Goal: Navigation & Orientation: Understand site structure

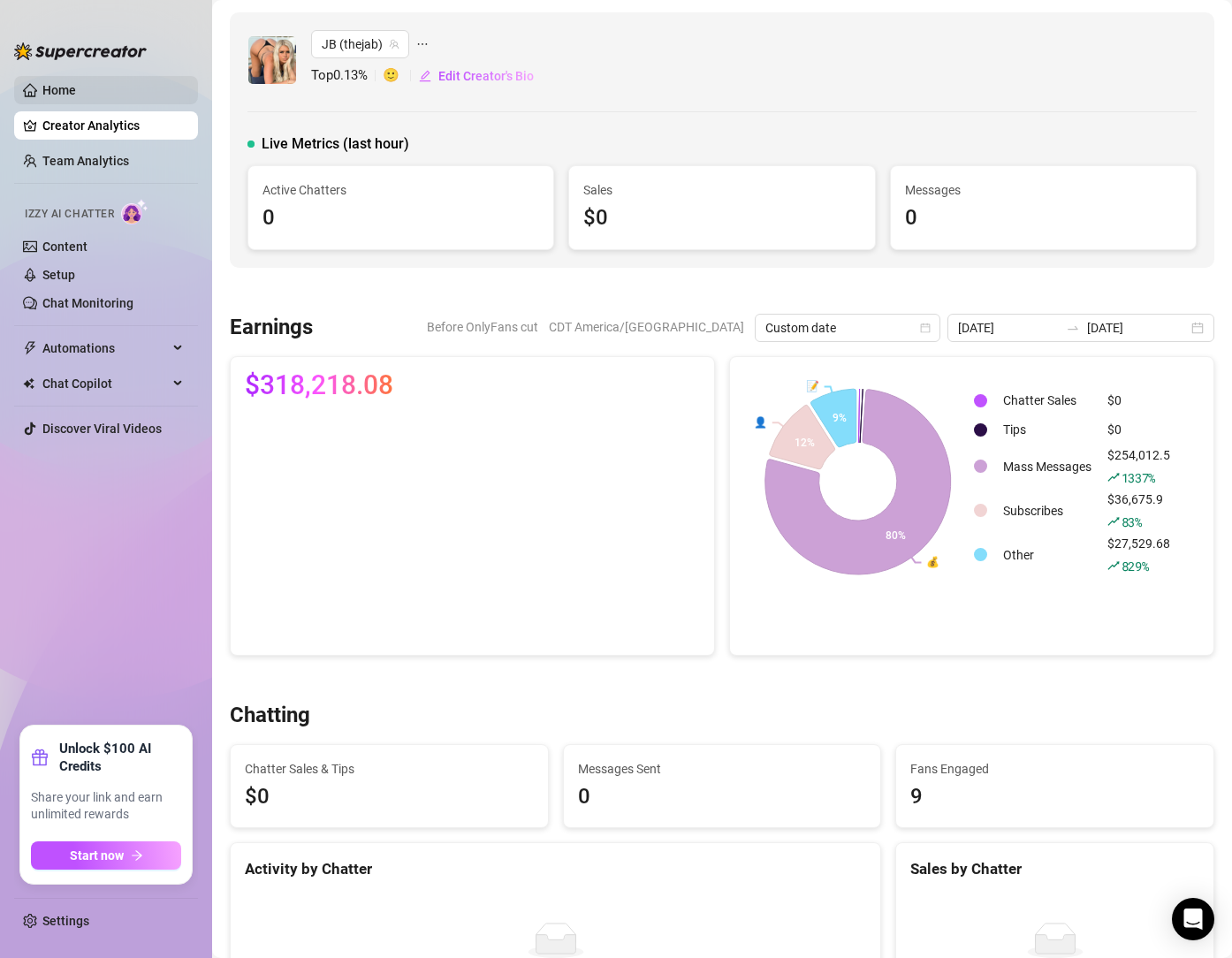
click at [76, 87] on link "Home" at bounding box center [59, 91] width 34 height 15
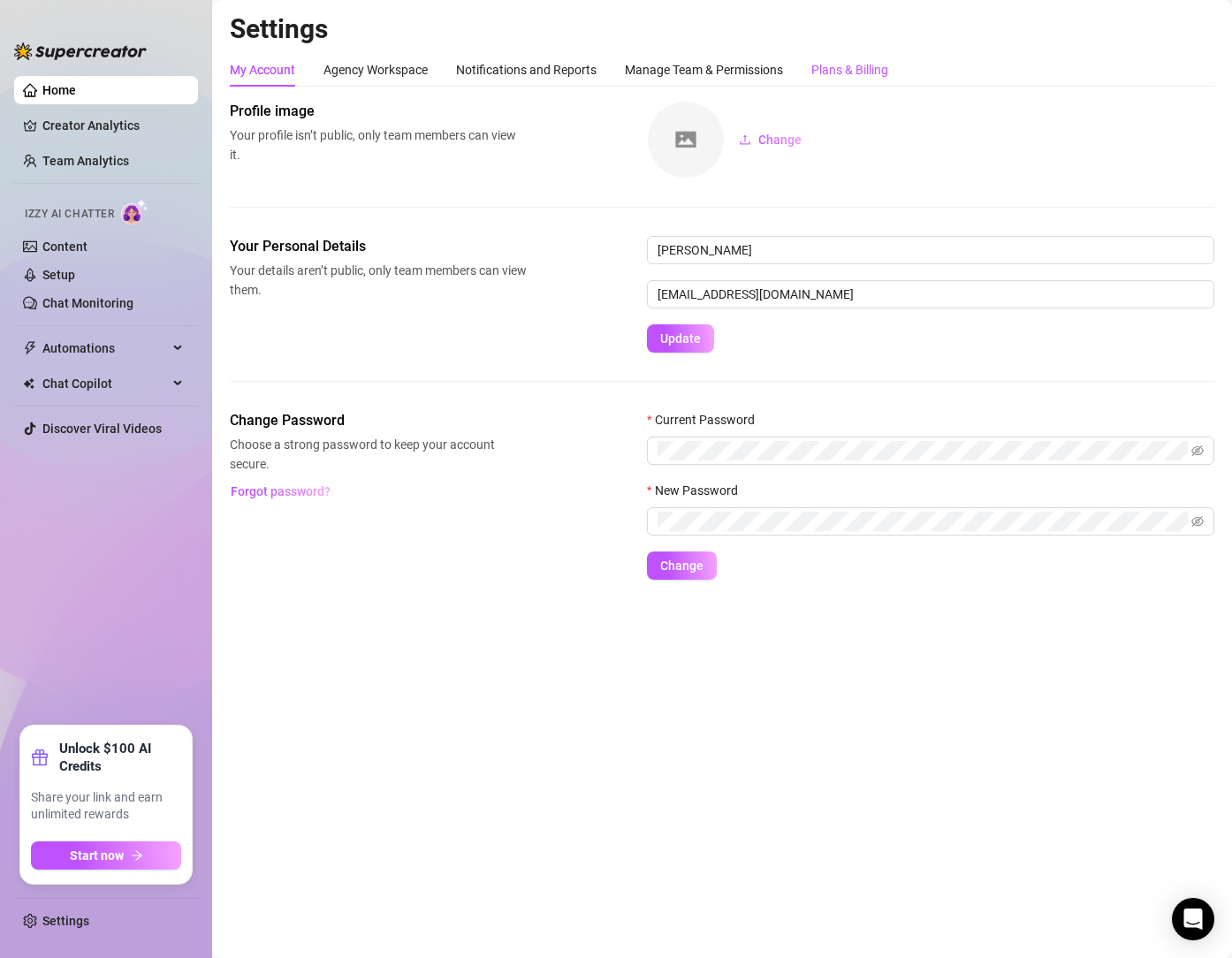
click at [854, 66] on div "Plans & Billing" at bounding box center [849, 69] width 77 height 19
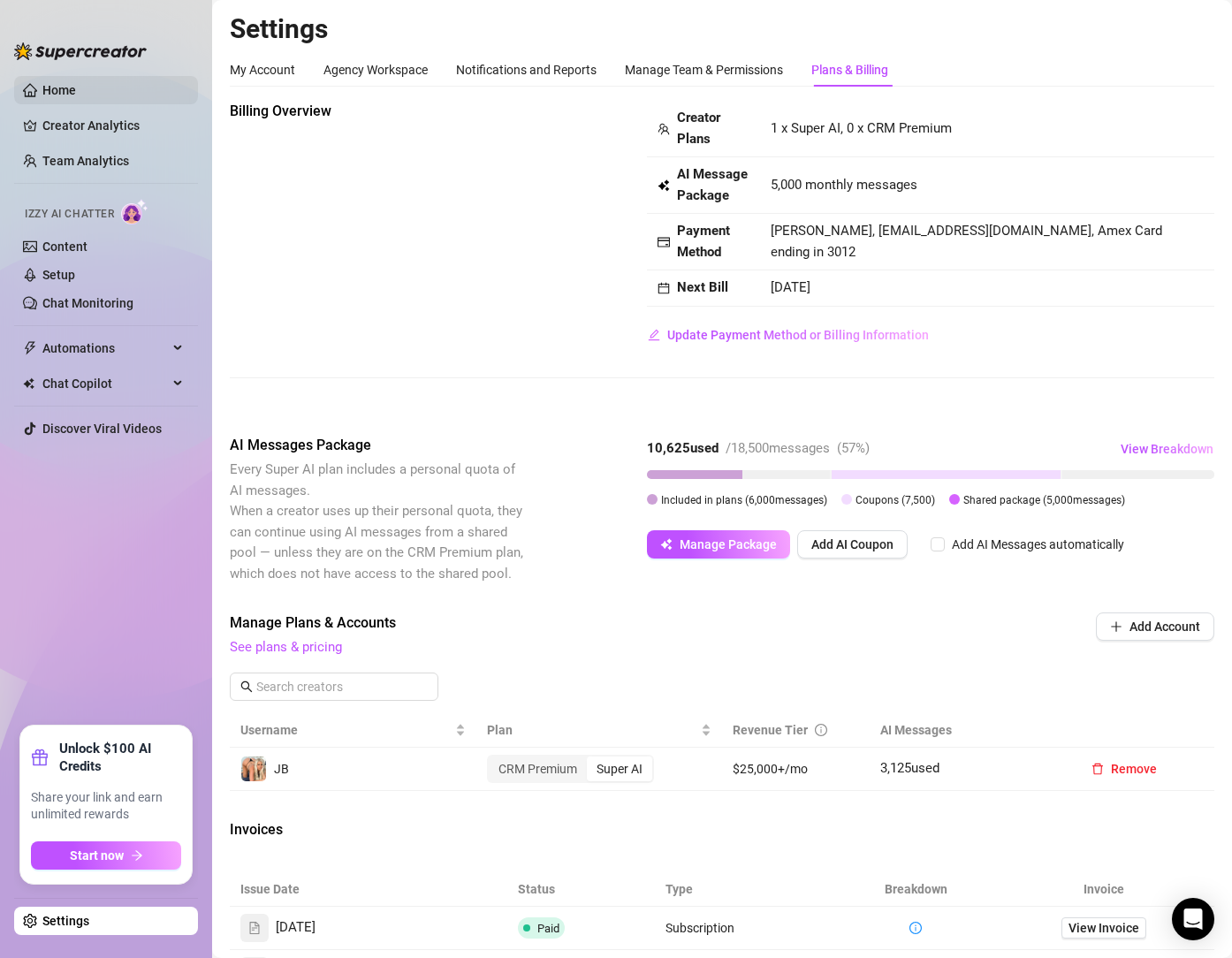
click at [76, 89] on link "Home" at bounding box center [59, 91] width 34 height 15
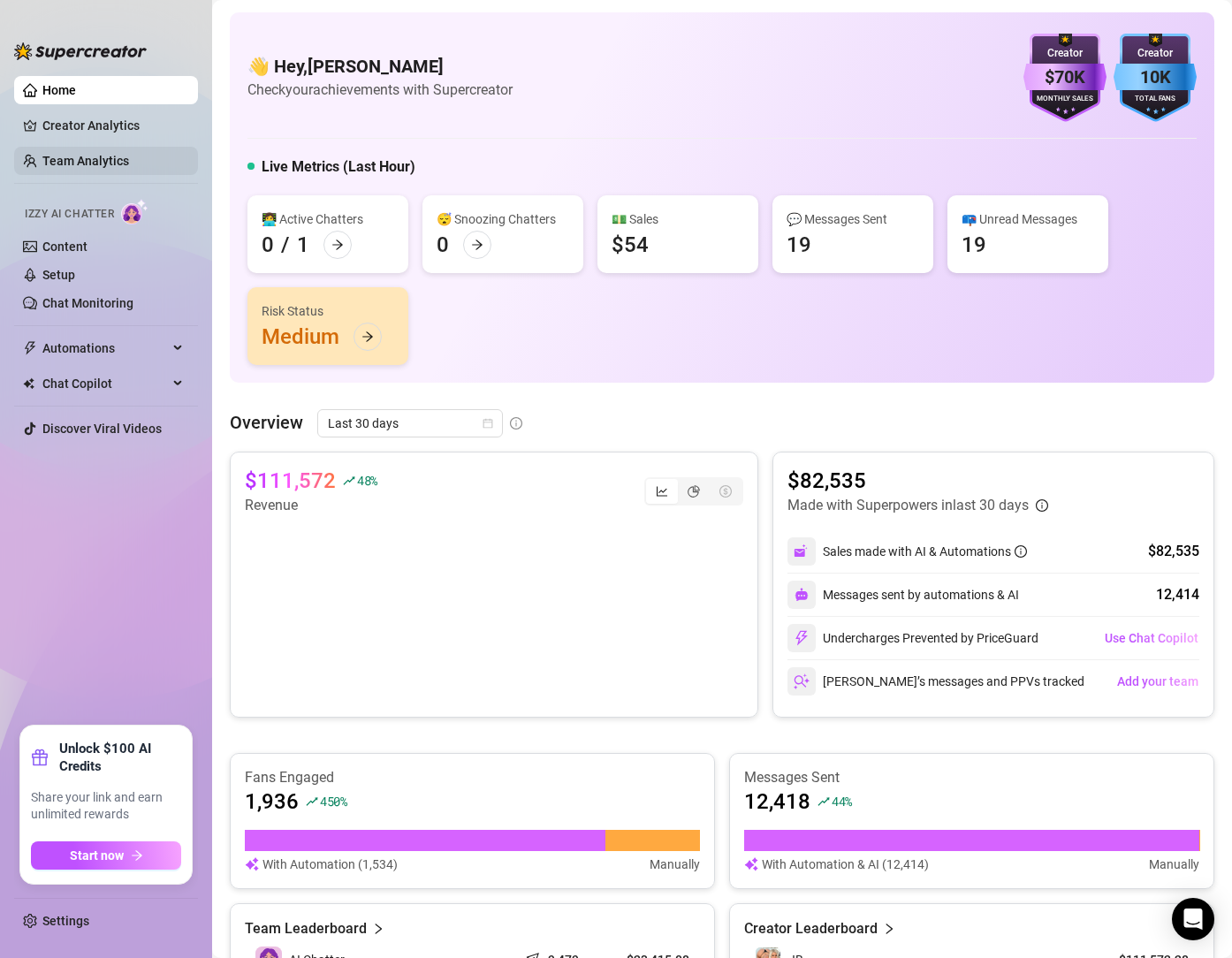
click at [86, 161] on link "Team Analytics" at bounding box center [86, 161] width 87 height 15
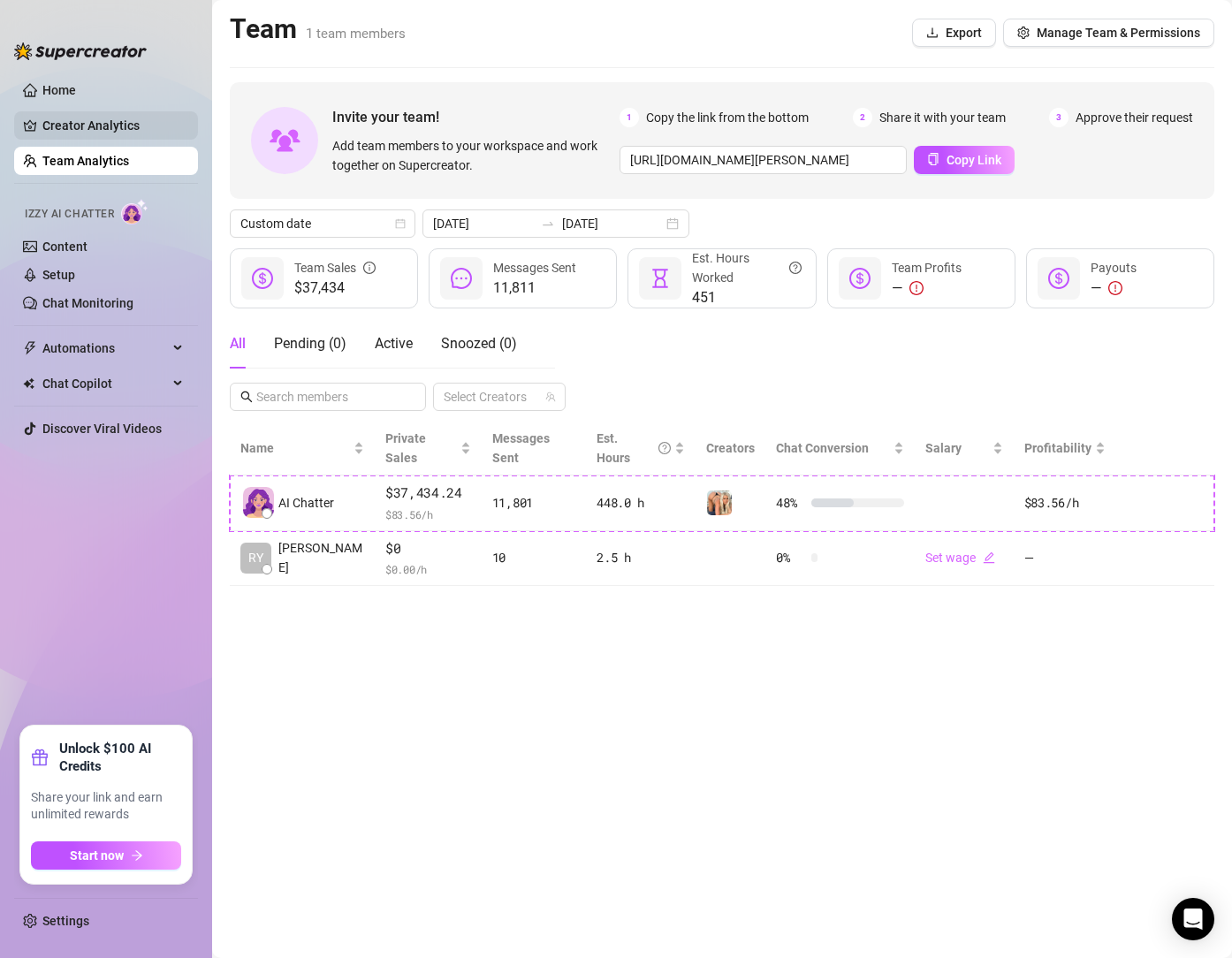
click at [92, 118] on link "Creator Analytics" at bounding box center [113, 125] width 141 height 28
